Goal: Task Accomplishment & Management: Manage account settings

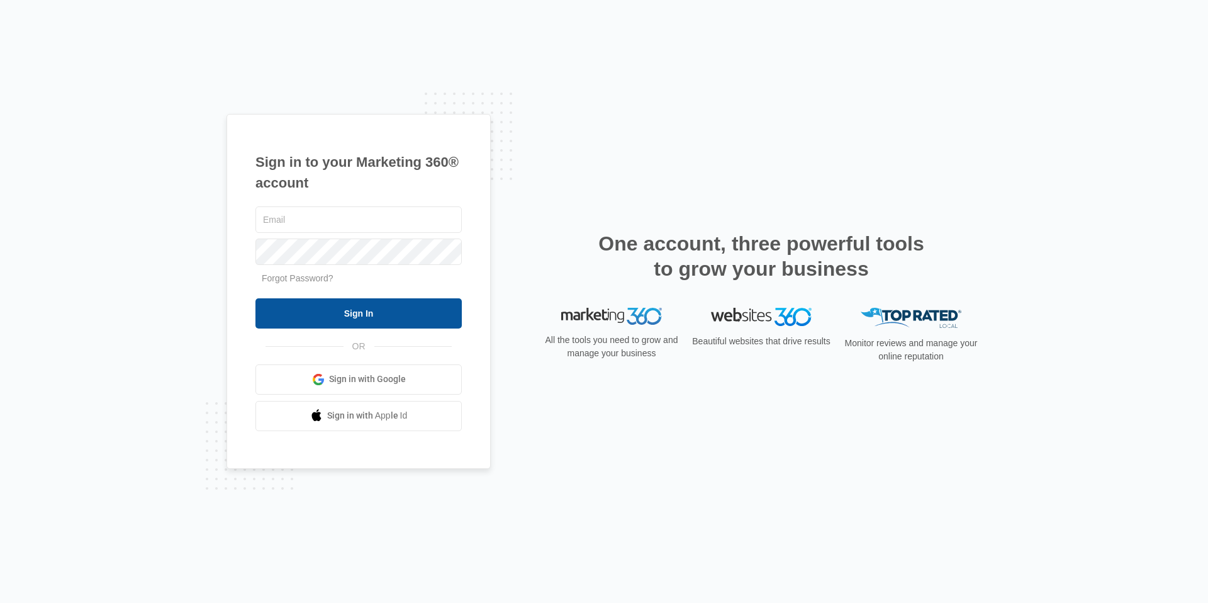
type input "[EMAIL_ADDRESS][DOMAIN_NAME]"
click at [403, 311] on input "Sign In" at bounding box center [358, 313] width 206 height 30
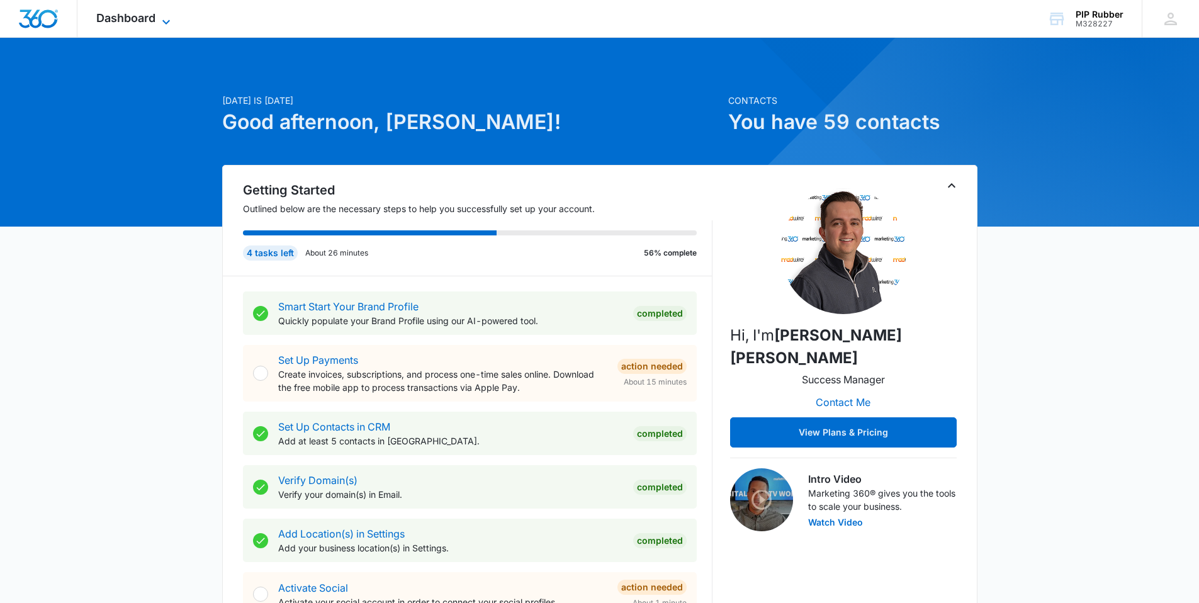
click at [168, 16] on icon at bounding box center [166, 21] width 15 height 15
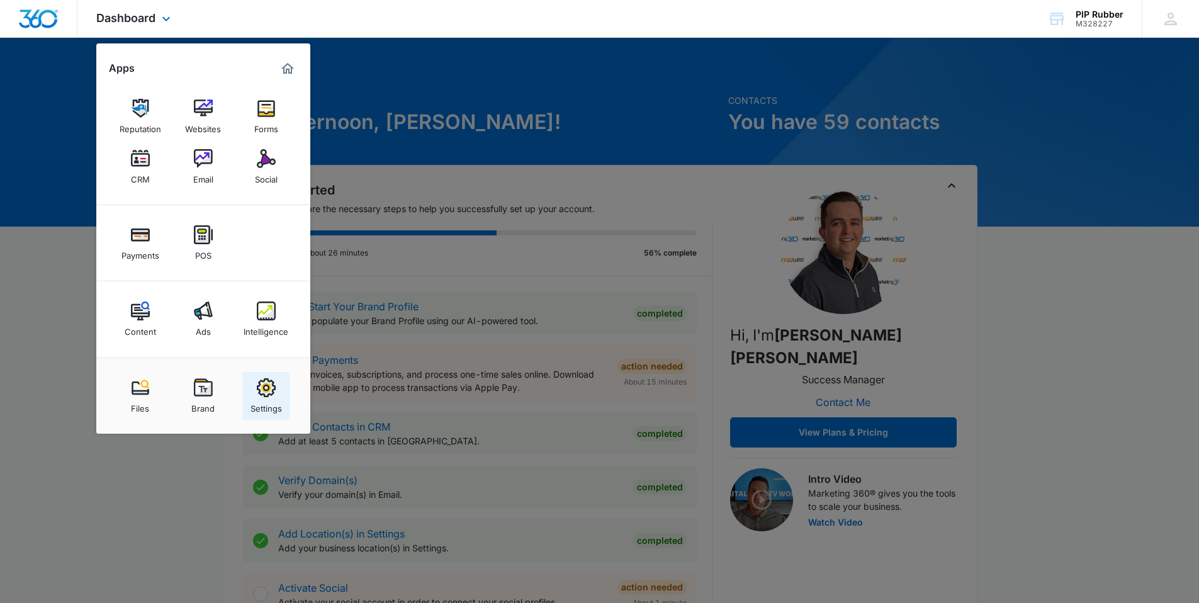
click at [259, 390] on img at bounding box center [266, 387] width 19 height 19
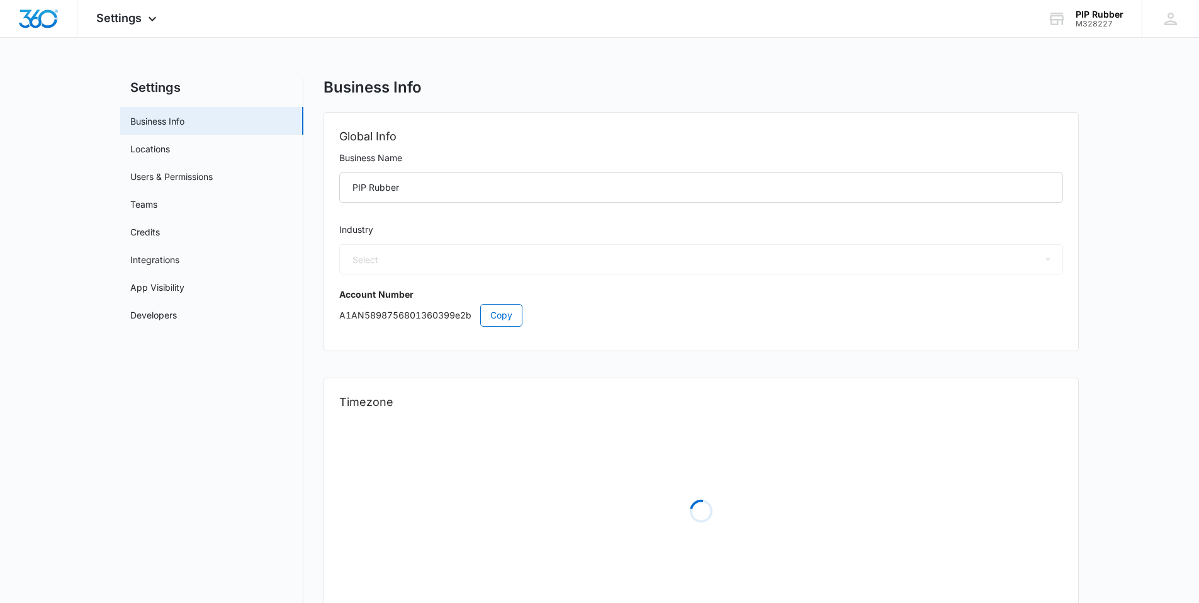
select select "US"
select select "America/Denver"
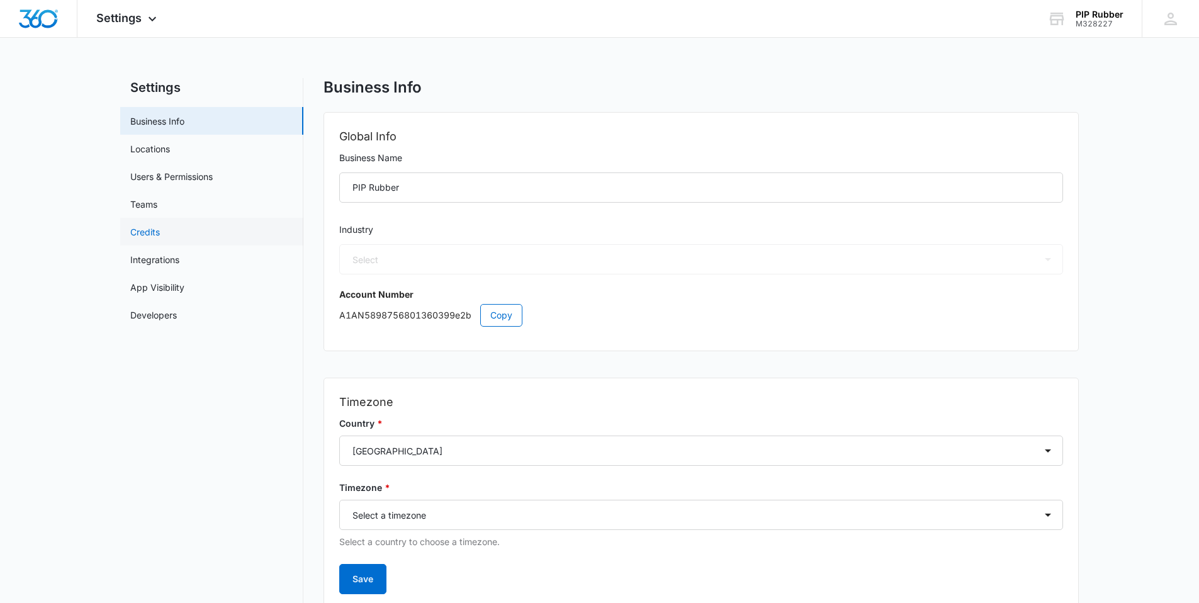
select select "4"
click at [143, 24] on div "Settings Apps Reputation Websites Forms CRM Email Social Payments POS Content A…" at bounding box center [127, 18] width 101 height 37
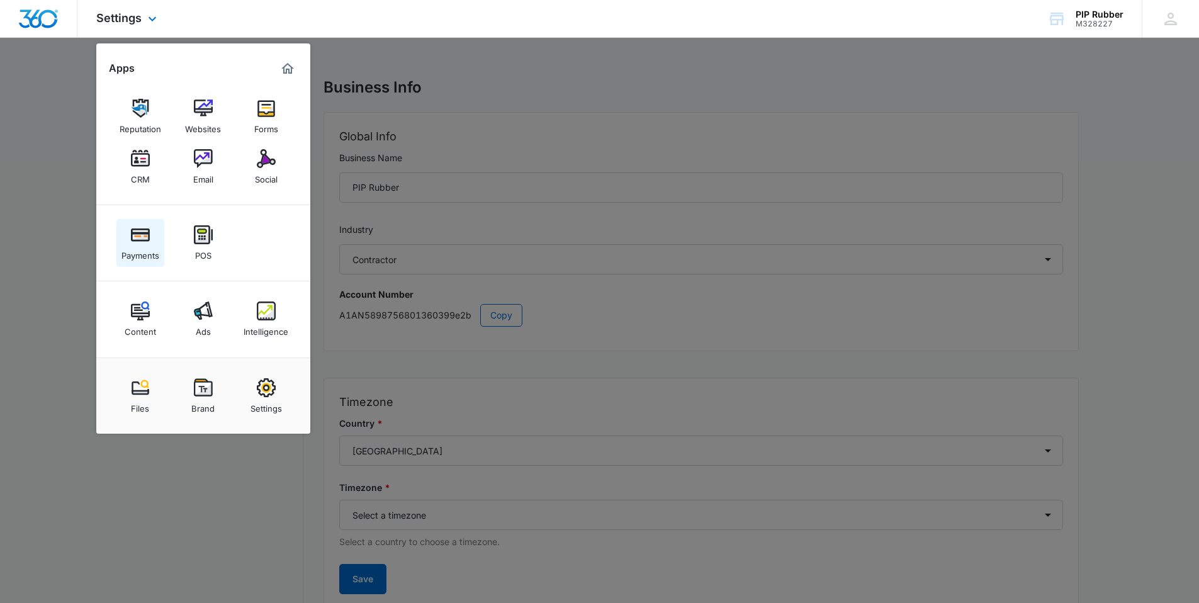
click at [136, 240] on img at bounding box center [140, 234] width 19 height 19
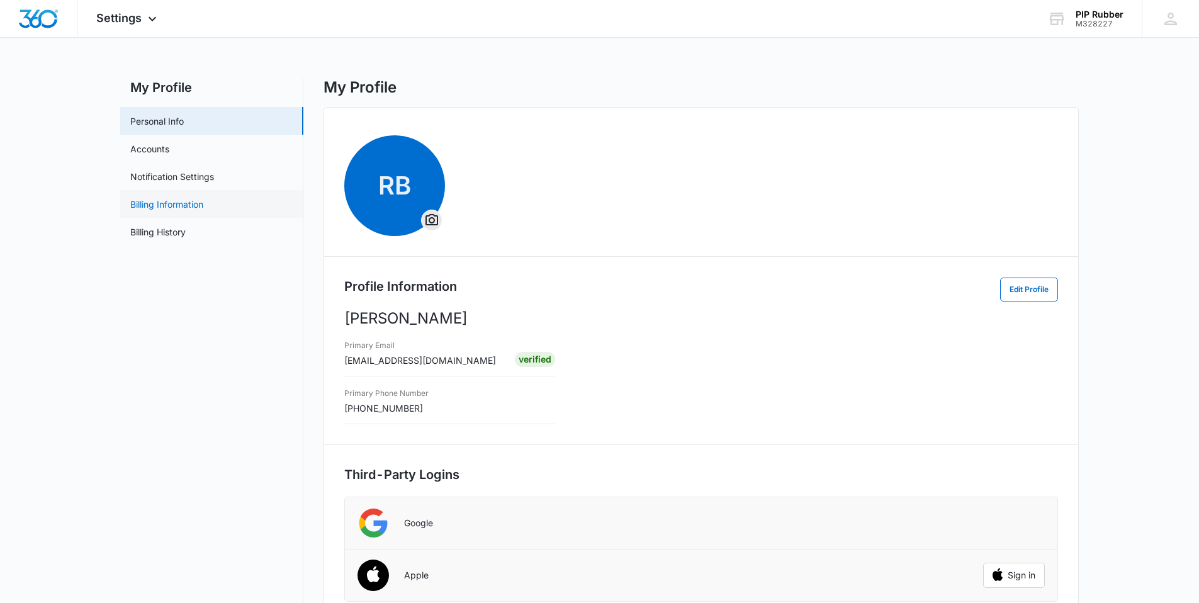
click at [190, 204] on link "Billing Information" at bounding box center [166, 204] width 73 height 13
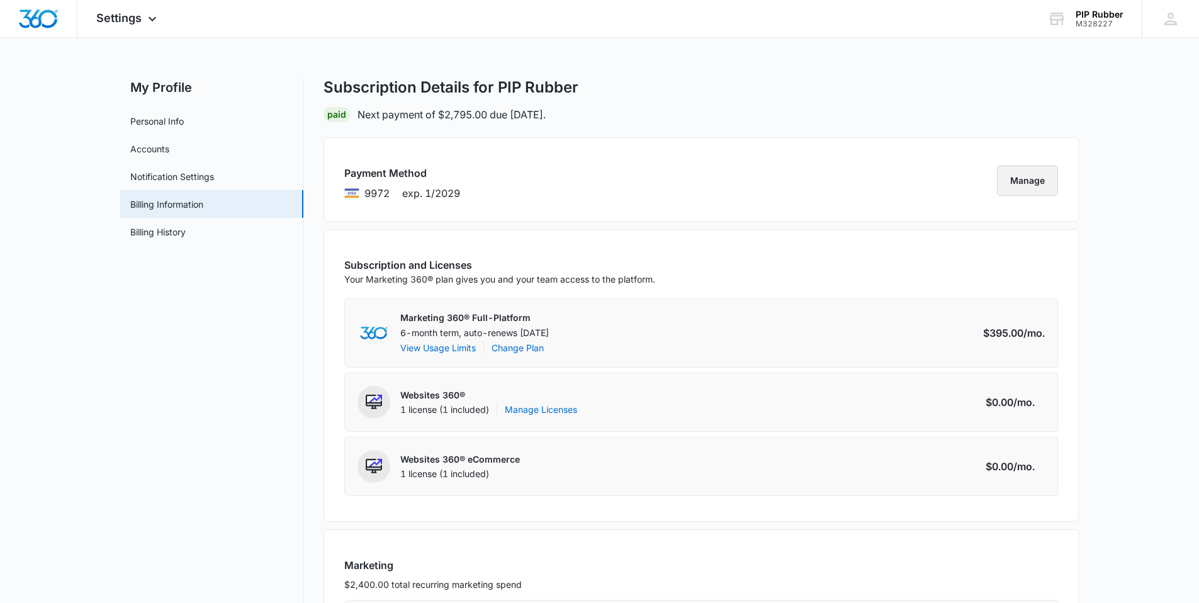
click at [1035, 178] on button "Manage" at bounding box center [1027, 180] width 61 height 30
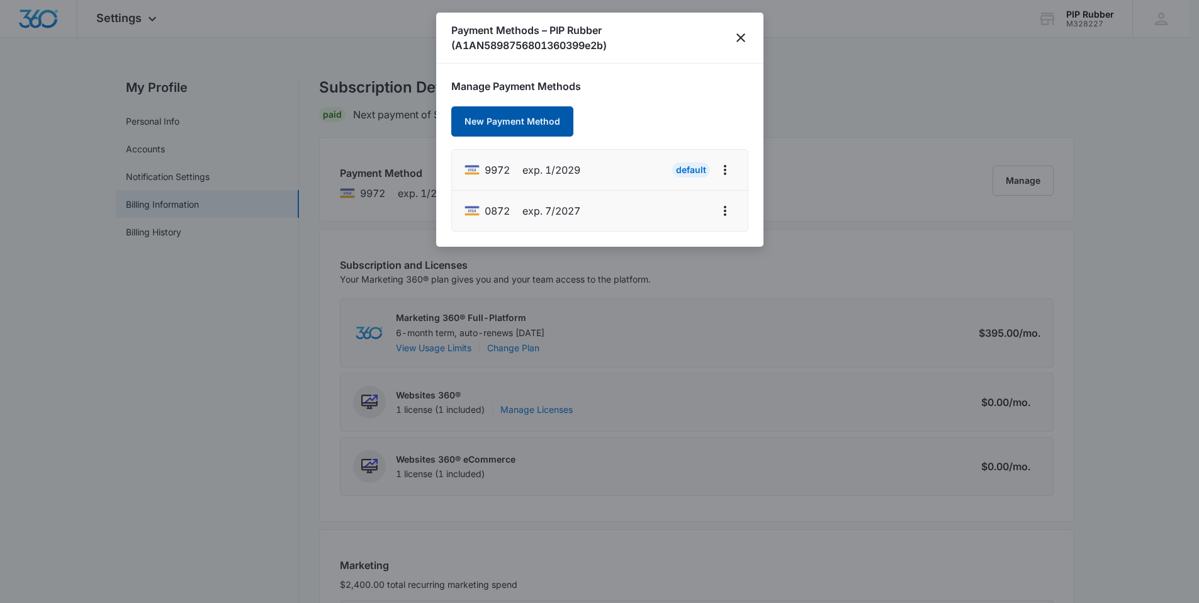
click at [541, 120] on button "New Payment Method" at bounding box center [512, 121] width 122 height 30
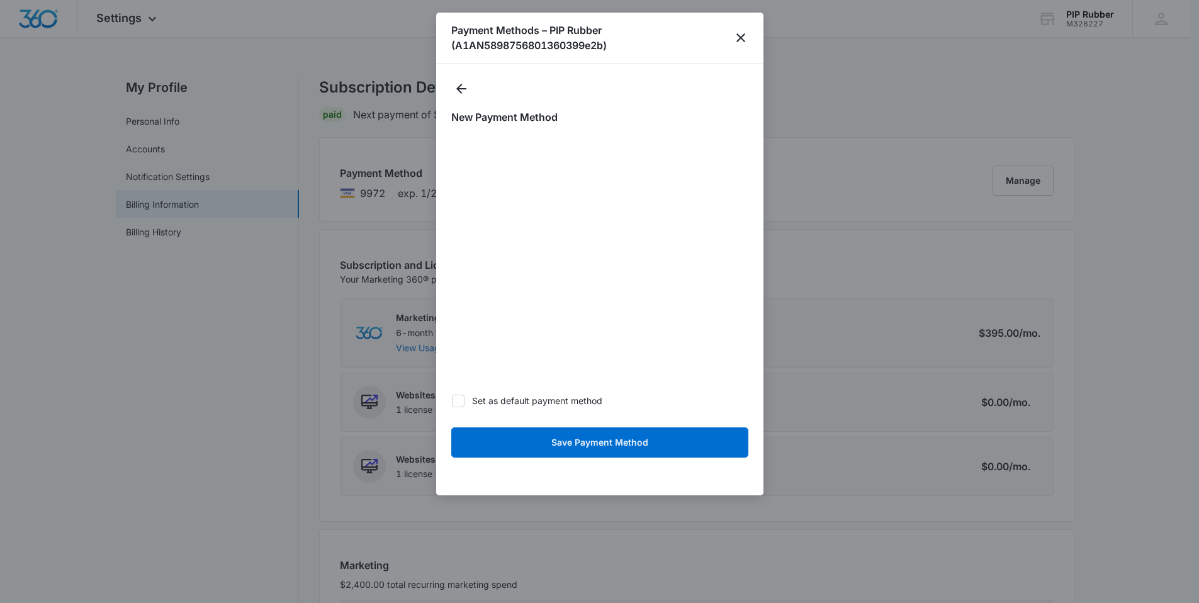
click at [460, 403] on icon at bounding box center [457, 400] width 11 height 11
click at [452, 401] on input "Set as default payment method" at bounding box center [451, 400] width 1 height 1
checkbox input "true"
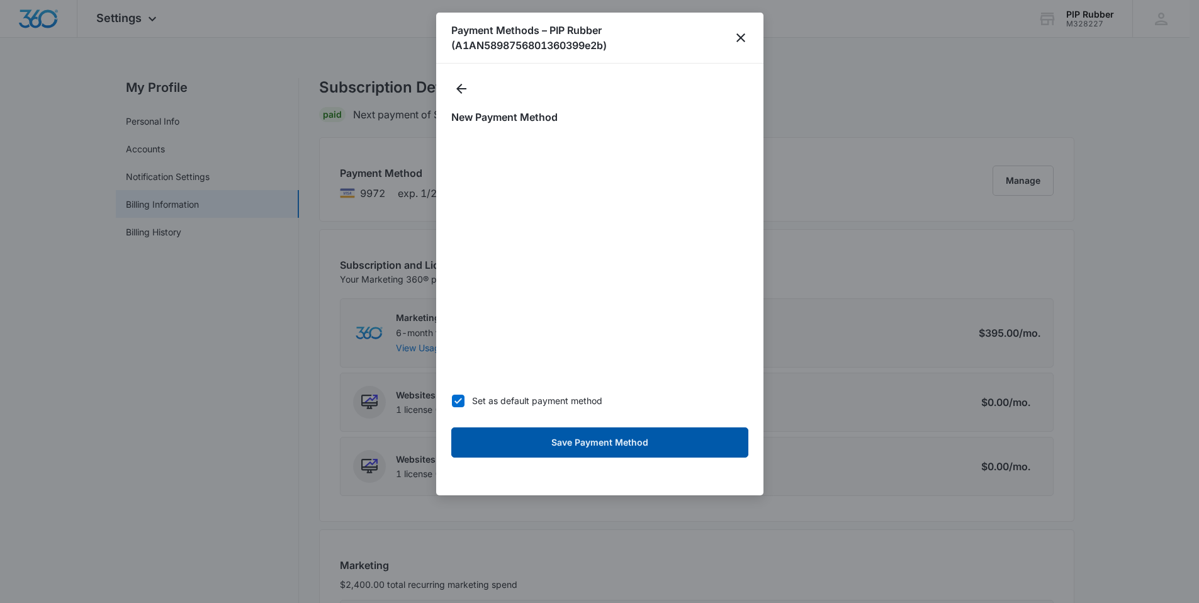
click at [519, 445] on button "Save Payment Method" at bounding box center [599, 442] width 297 height 30
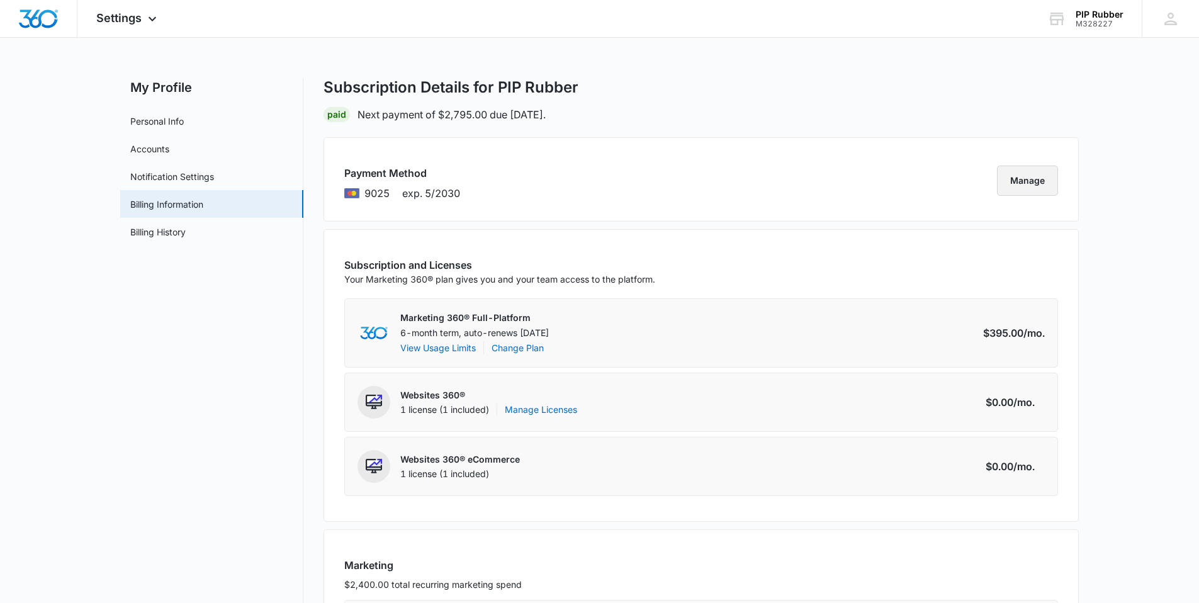
click at [1022, 182] on button "Manage" at bounding box center [1027, 180] width 61 height 30
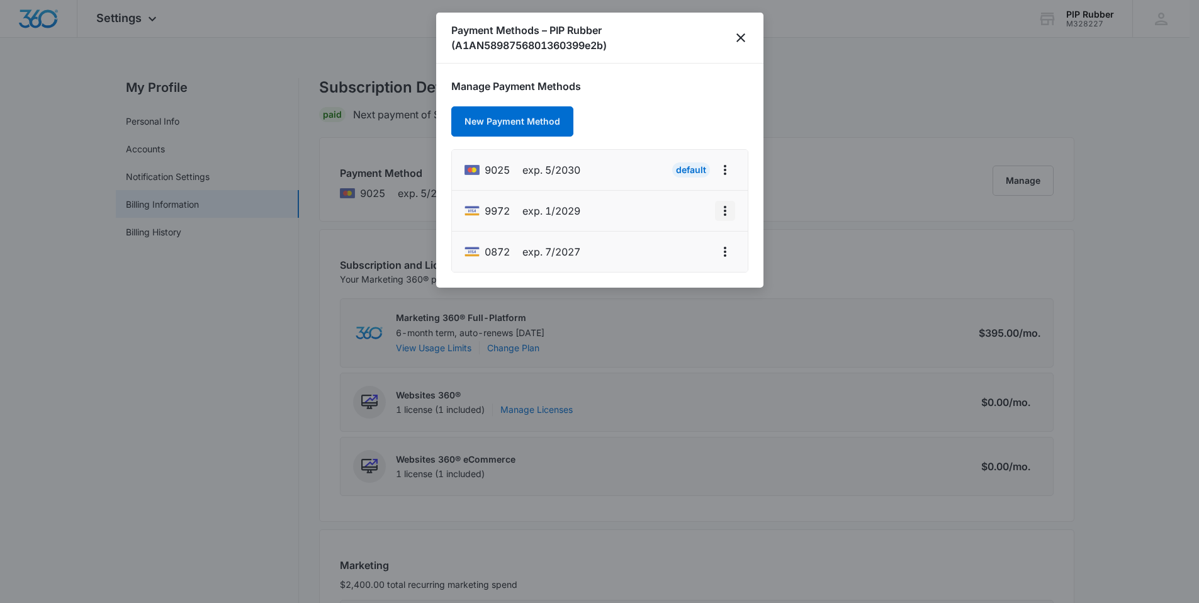
click at [730, 211] on icon "actions.viewMore" at bounding box center [724, 210] width 15 height 15
click at [685, 249] on div "Edit Card" at bounding box center [674, 246] width 59 height 9
select select "2029"
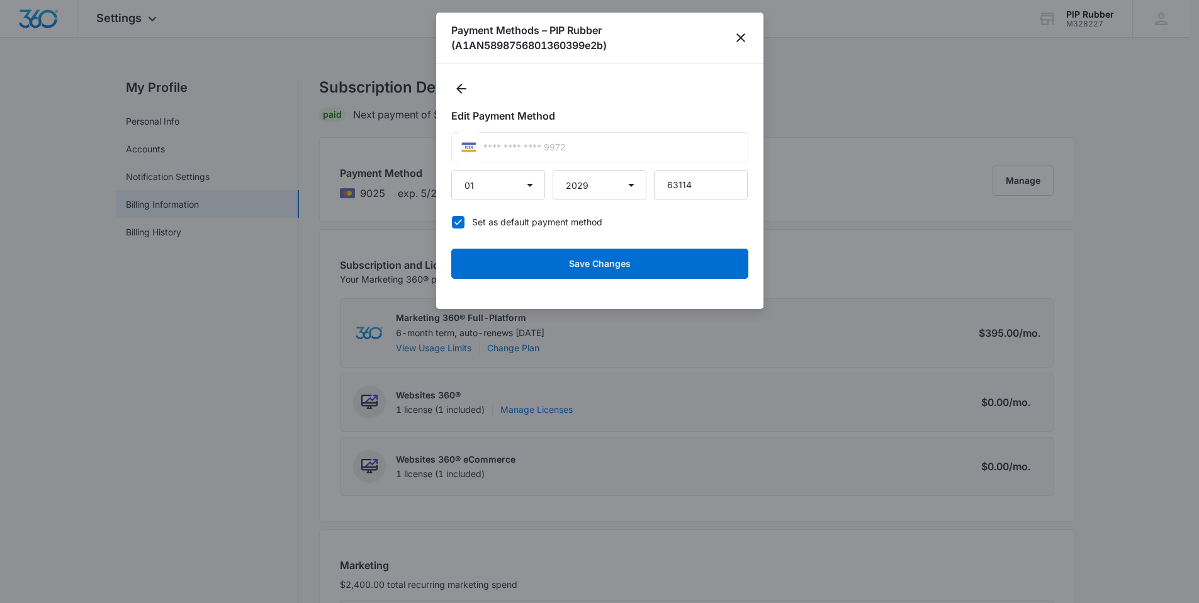
click at [749, 42] on div "Payment Methods – PIP Rubber (A1AN5898756801360399e2b)" at bounding box center [599, 38] width 327 height 51
click at [739, 38] on icon "close" at bounding box center [740, 37] width 15 height 15
